Goal: Task Accomplishment & Management: Use online tool/utility

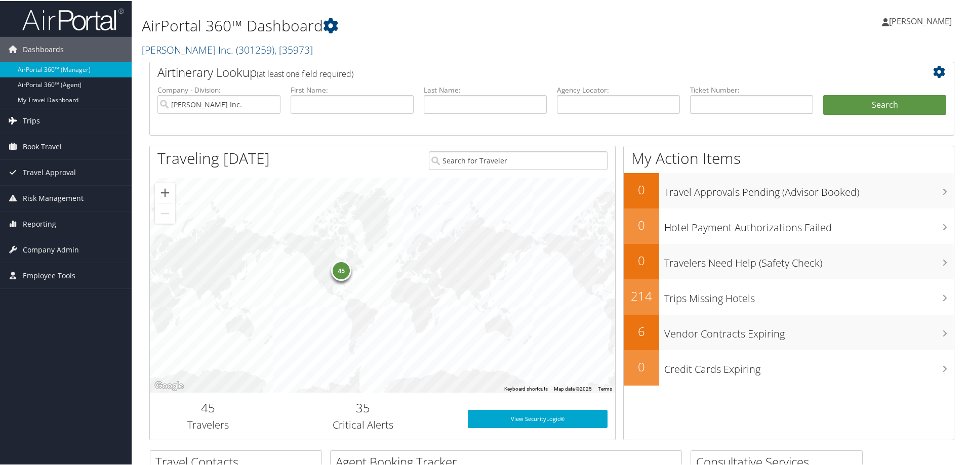
click at [62, 122] on link "Trips" at bounding box center [66, 119] width 132 height 25
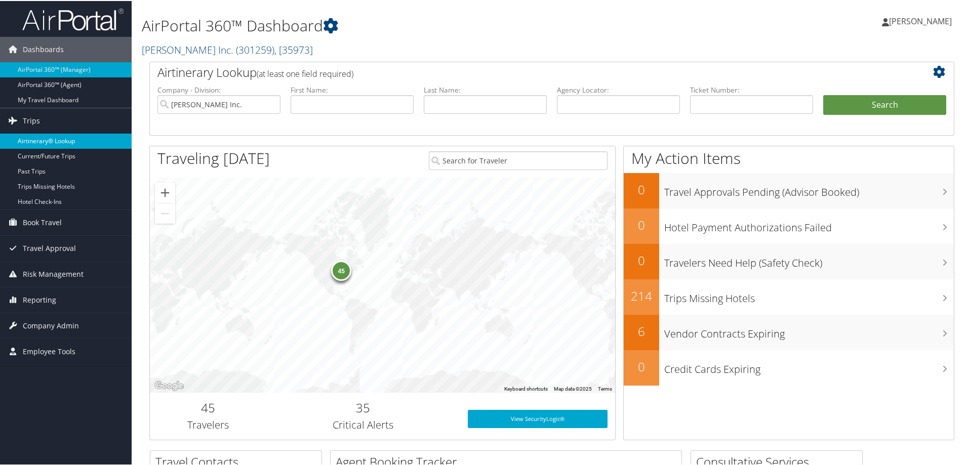
click at [34, 138] on link "Airtinerary® Lookup" at bounding box center [66, 140] width 132 height 15
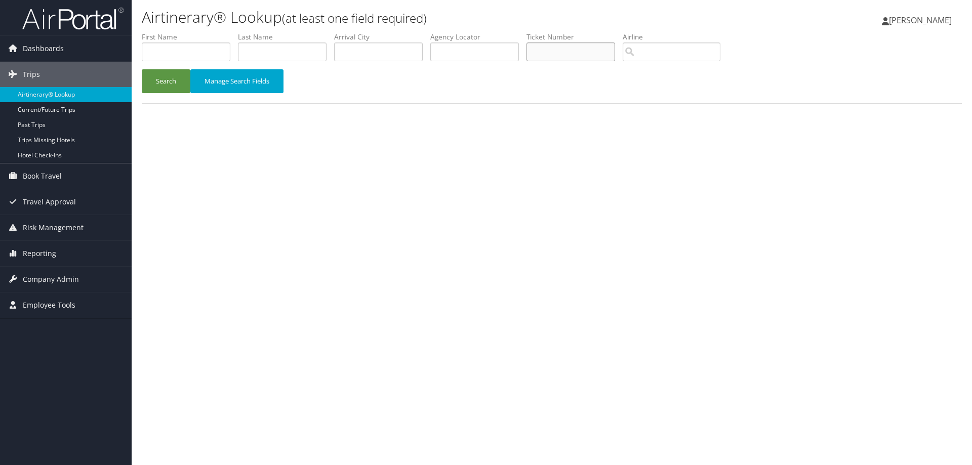
click at [577, 55] on input "text" at bounding box center [571, 52] width 89 height 19
type input "068999949650"
click at [168, 85] on button "Search" at bounding box center [166, 81] width 49 height 24
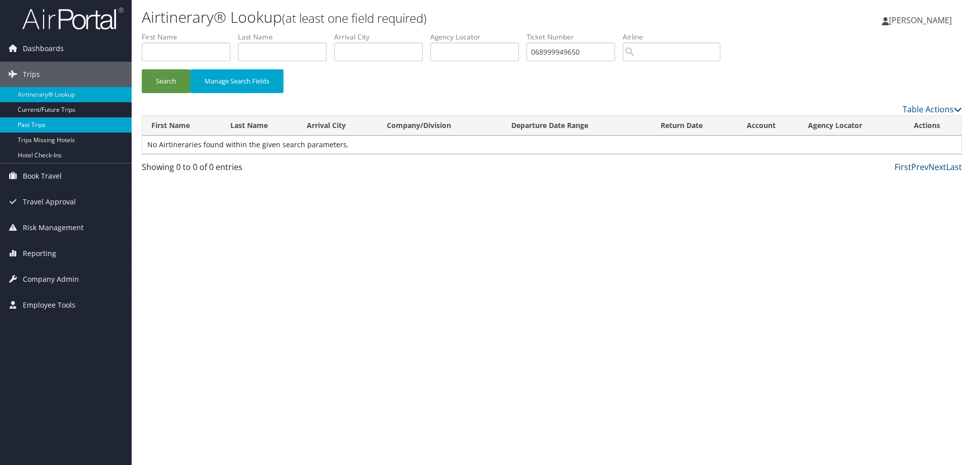
click at [34, 126] on link "Past Trips" at bounding box center [66, 125] width 132 height 15
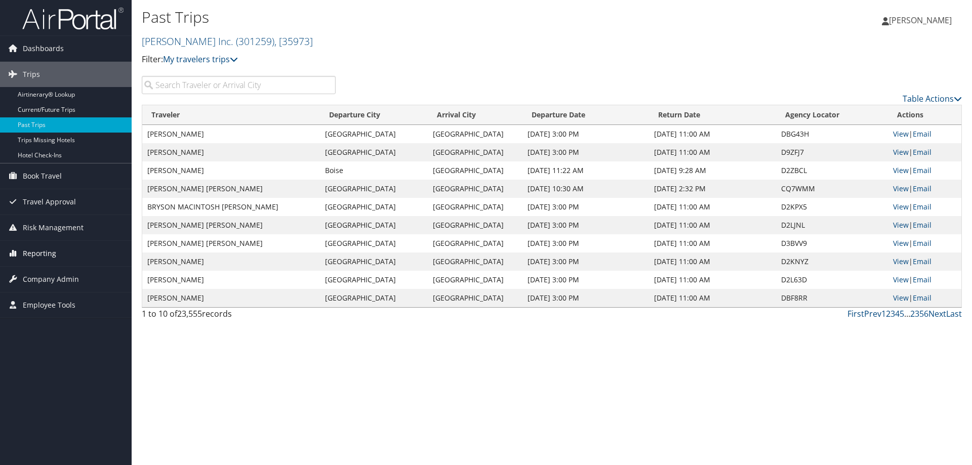
click at [51, 254] on span "Reporting" at bounding box center [39, 253] width 33 height 25
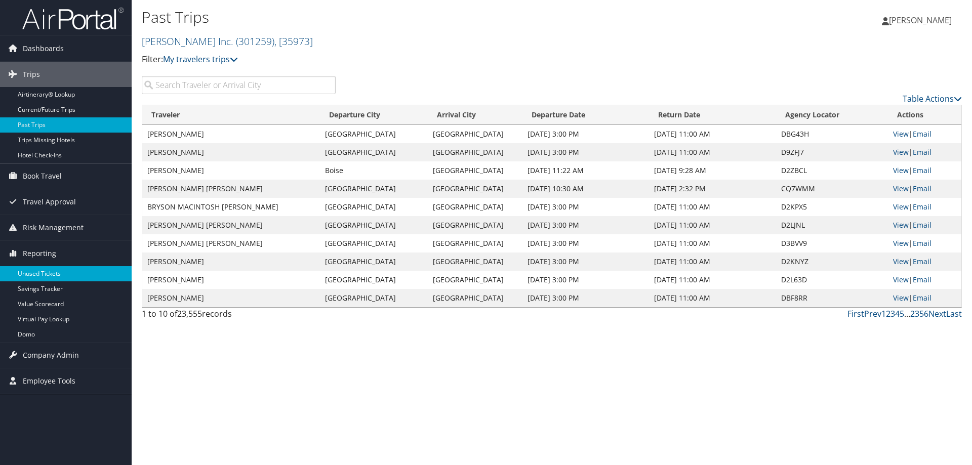
click at [54, 273] on link "Unused Tickets" at bounding box center [66, 273] width 132 height 15
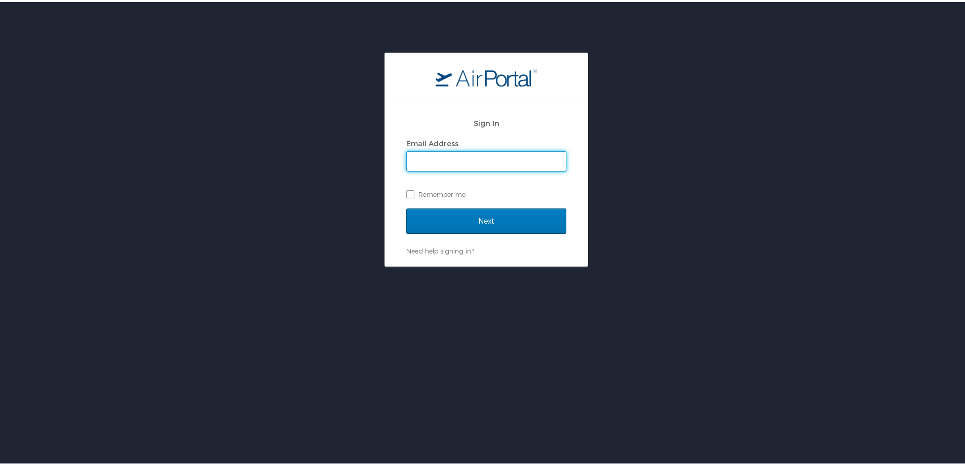
type input "marci.weir@cbtravel.com"
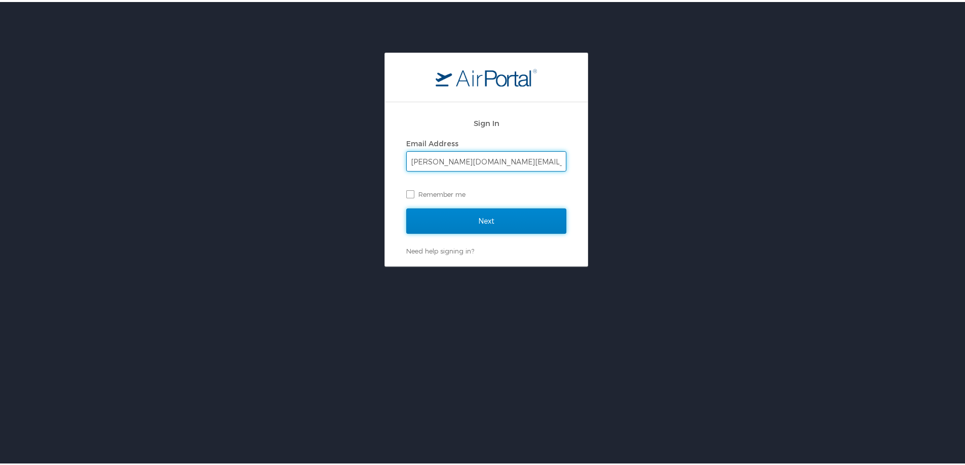
click at [507, 218] on input "Next" at bounding box center [486, 219] width 160 height 25
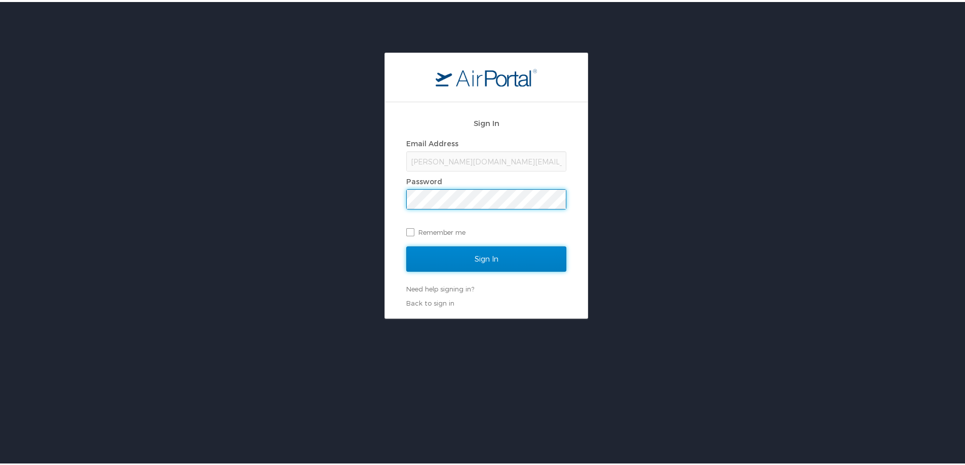
click at [501, 255] on input "Sign In" at bounding box center [486, 257] width 160 height 25
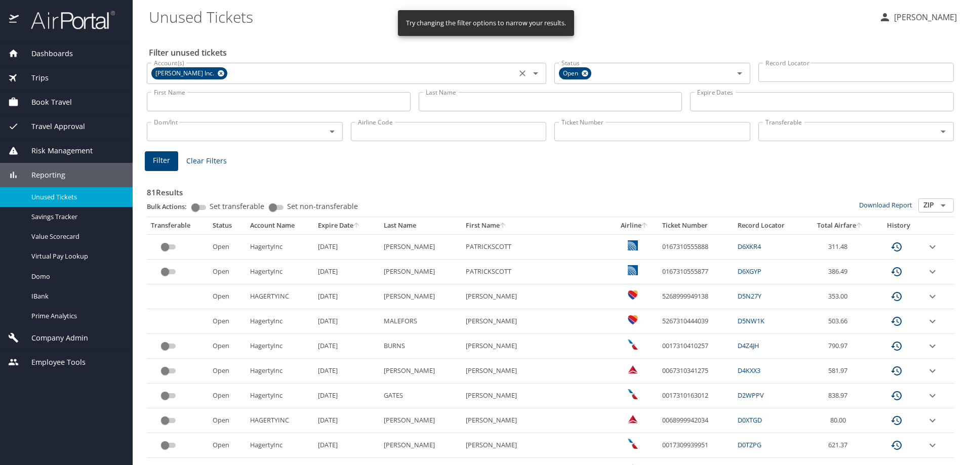
click at [217, 74] on icon at bounding box center [221, 73] width 8 height 11
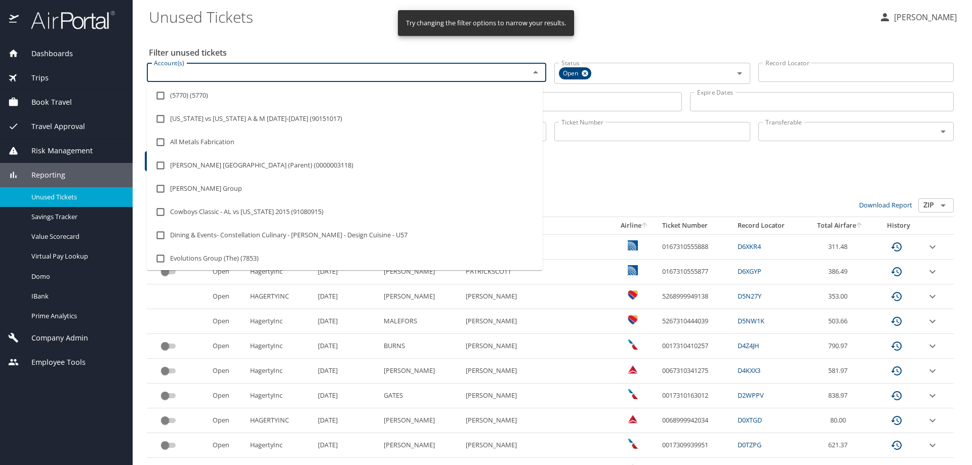
click at [200, 74] on input "Account(s)" at bounding box center [332, 72] width 364 height 13
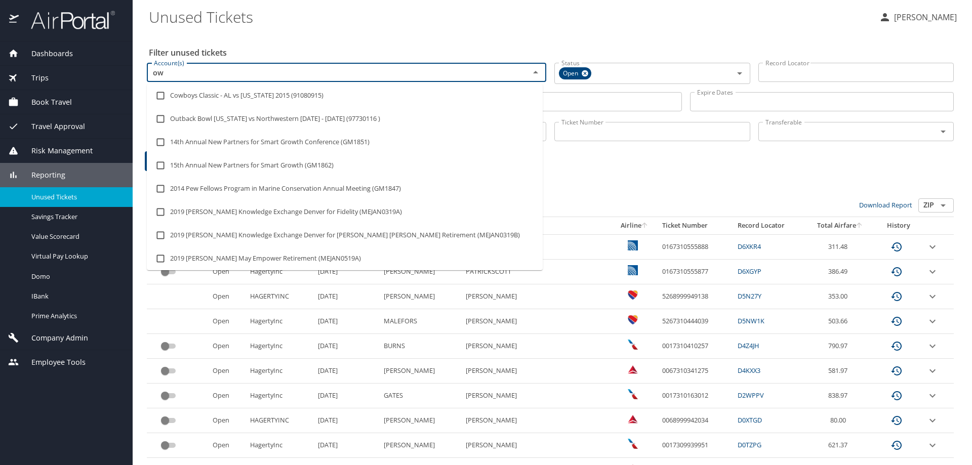
type input "o"
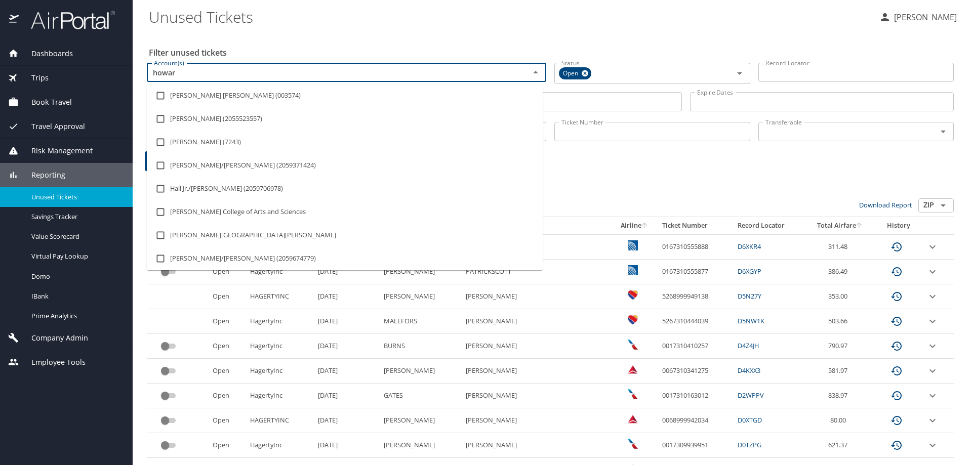
type input "[PERSON_NAME]"
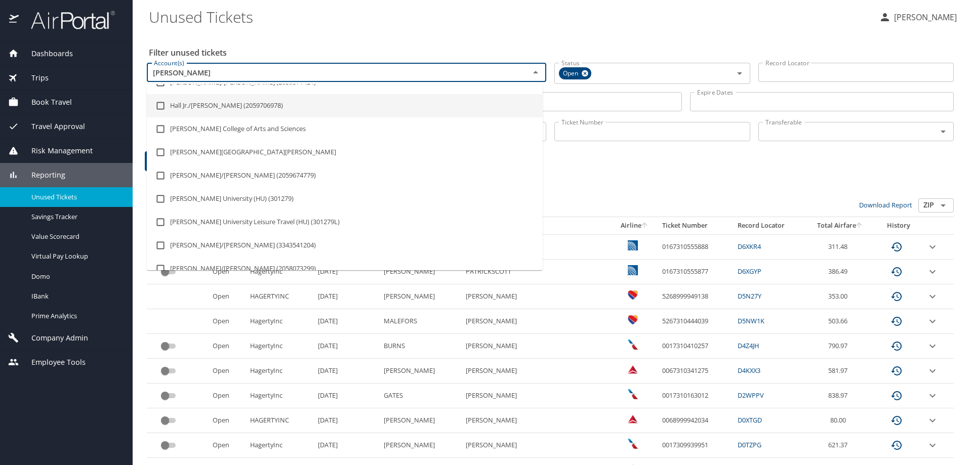
scroll to position [101, 0]
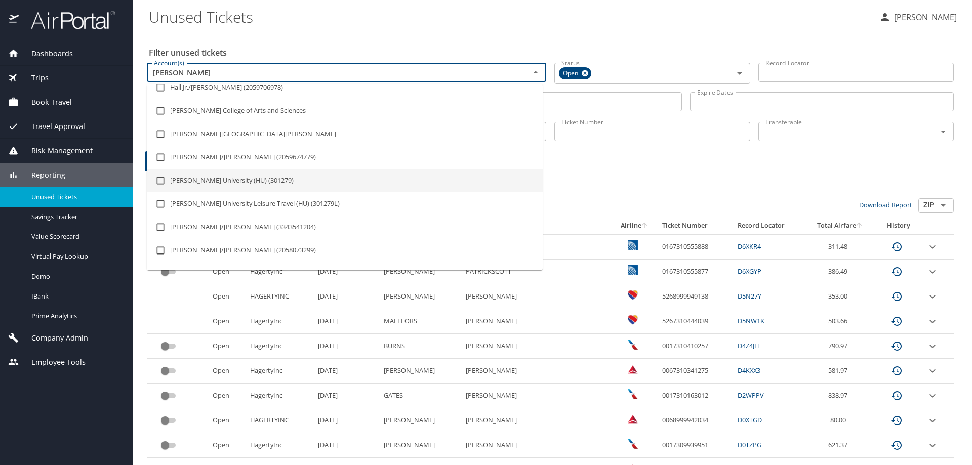
click at [216, 183] on li "[PERSON_NAME] University (HU) (301279)" at bounding box center [345, 180] width 396 height 23
checkbox input "true"
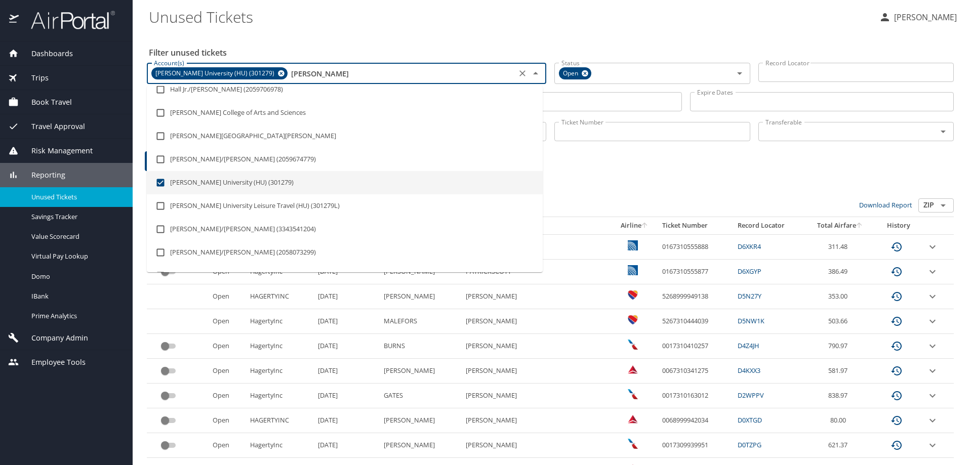
type input "[PERSON_NAME]"
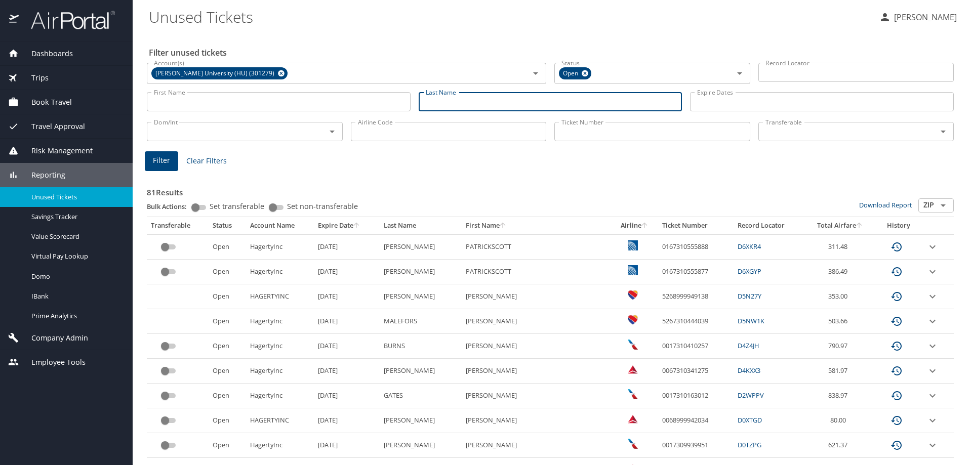
click at [424, 107] on input "Last Name" at bounding box center [551, 101] width 264 height 19
type input "hannahjones"
click at [165, 162] on span "Filter" at bounding box center [161, 160] width 17 height 13
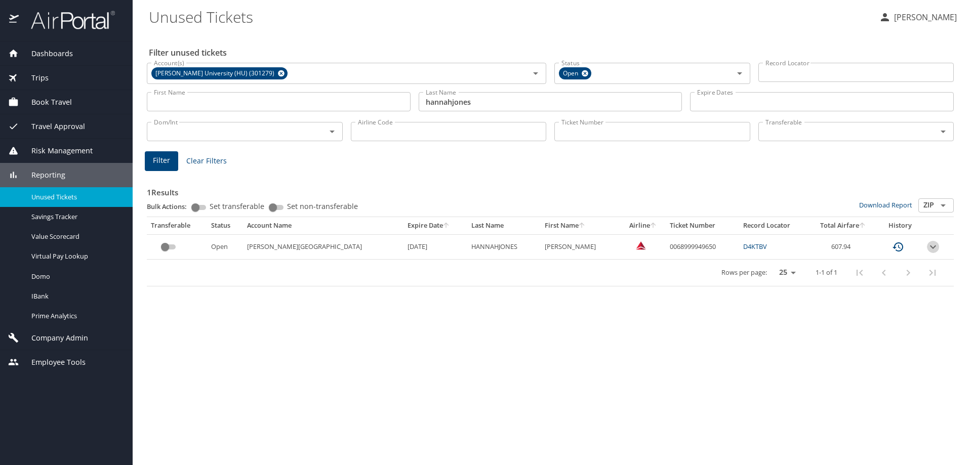
click at [931, 245] on icon "expand row" at bounding box center [933, 247] width 12 height 12
